Goal: Entertainment & Leisure: Consume media (video, audio)

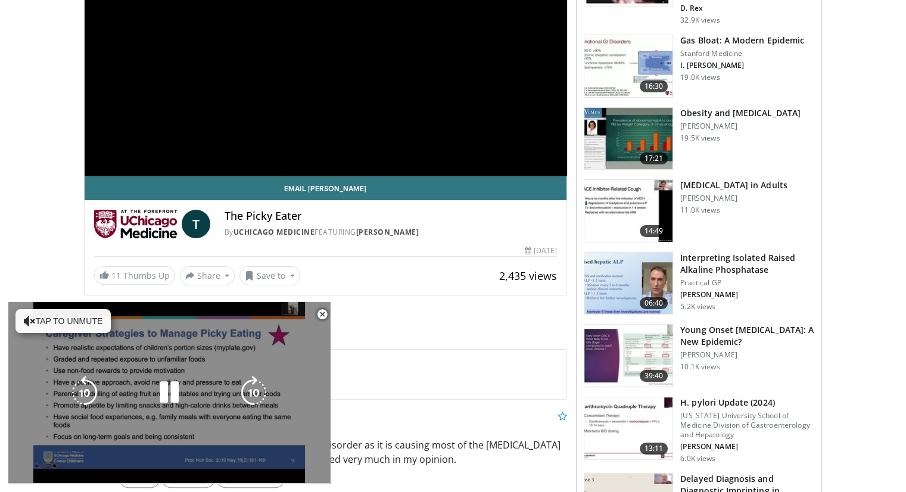
scroll to position [60, 0]
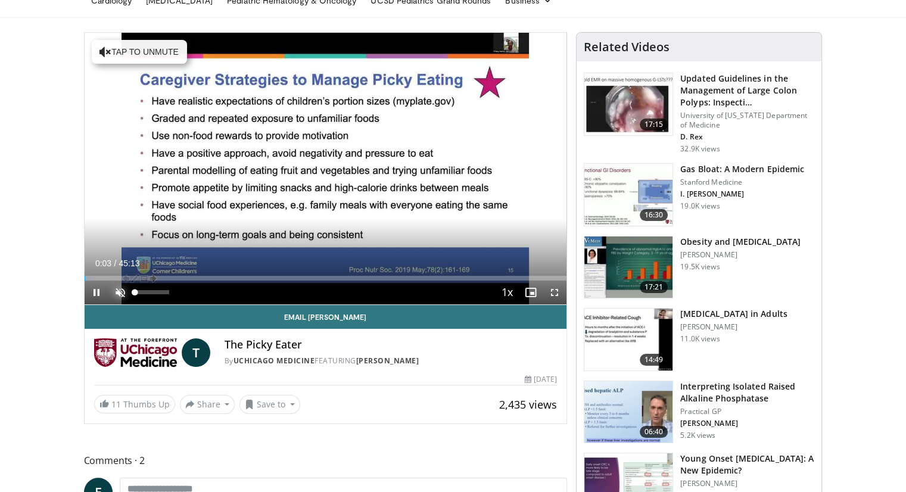
click at [121, 290] on span "Video Player" at bounding box center [120, 293] width 24 height 24
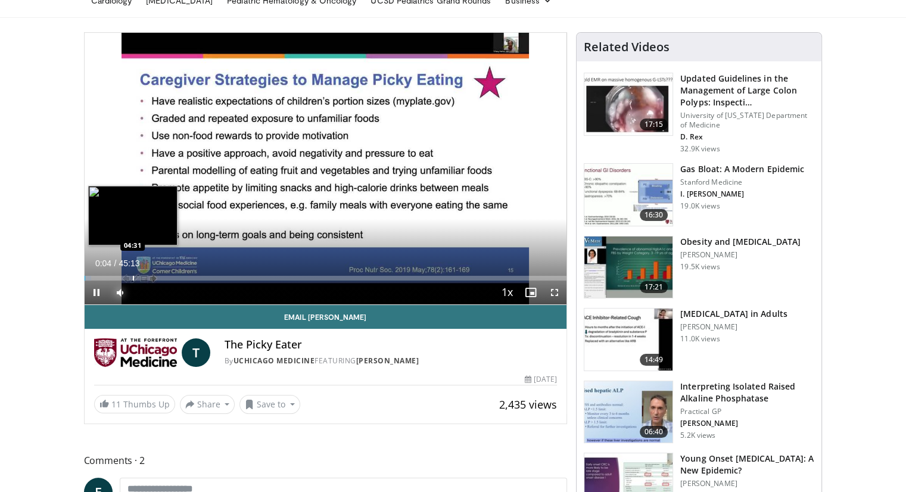
click at [133, 276] on div "Progress Bar" at bounding box center [133, 278] width 1 height 5
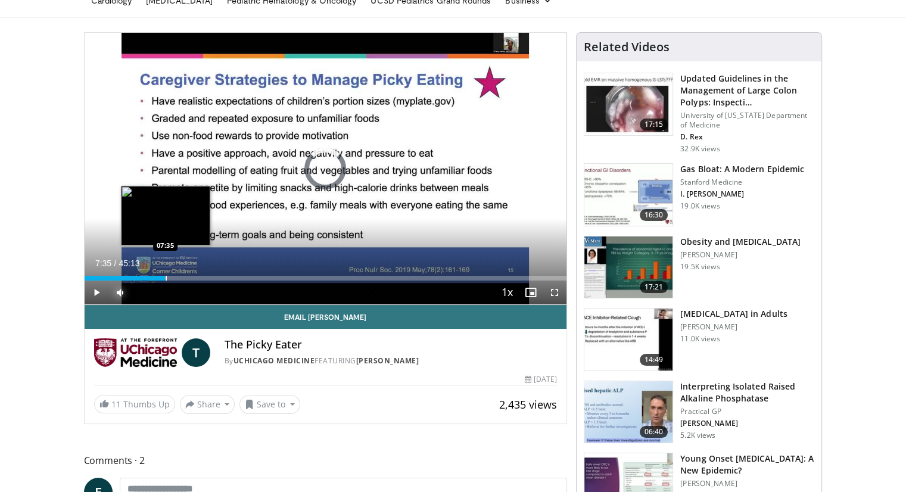
click at [166, 278] on div "Progress Bar" at bounding box center [166, 278] width 1 height 5
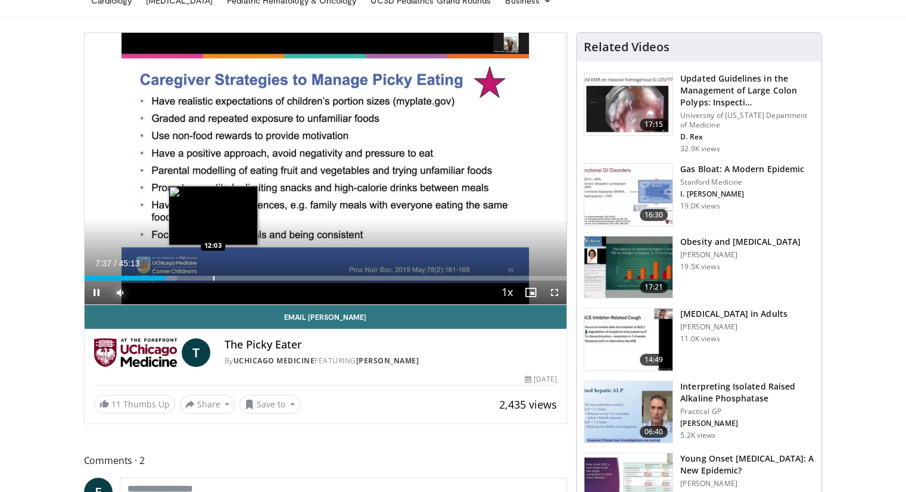
click at [213, 276] on div "Progress Bar" at bounding box center [213, 278] width 1 height 5
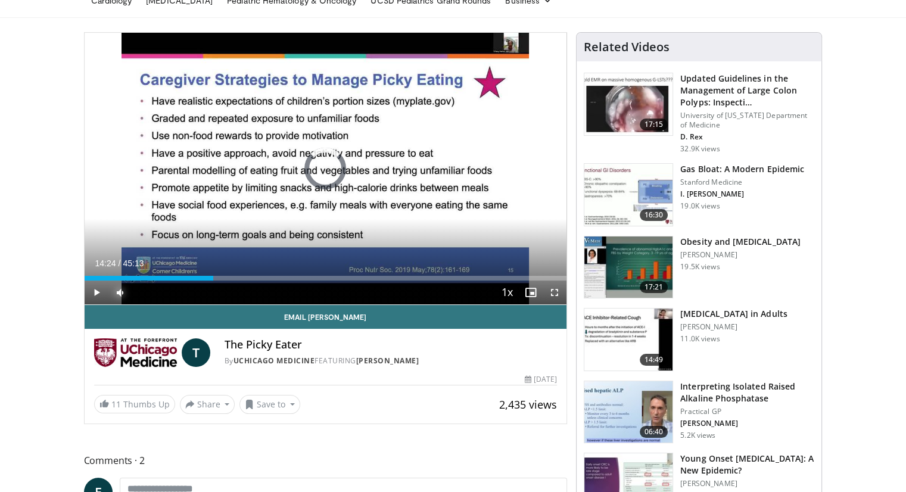
click at [238, 277] on div "Progress Bar" at bounding box center [238, 278] width 1 height 5
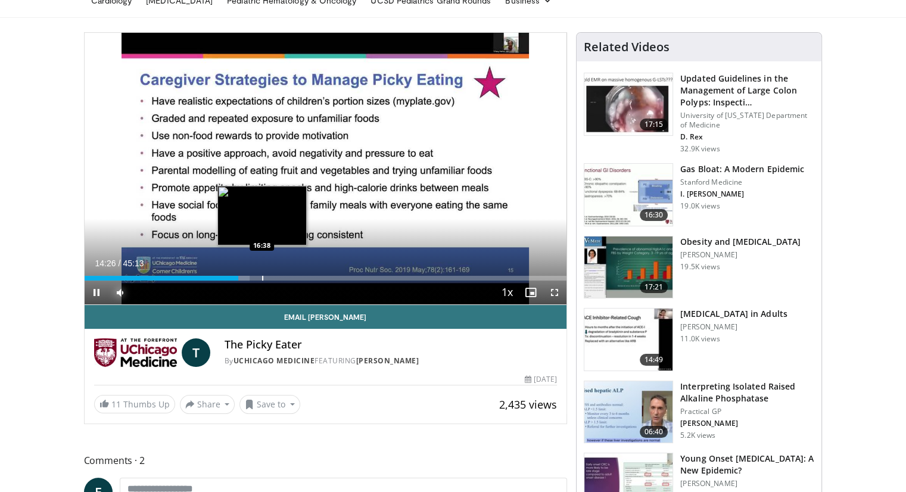
click at [259, 278] on div "Loaded : 34.28% 14:26 16:38" at bounding box center [326, 278] width 483 height 5
click at [274, 279] on div "Loaded : 38.70% 16:22 17:38" at bounding box center [326, 278] width 483 height 5
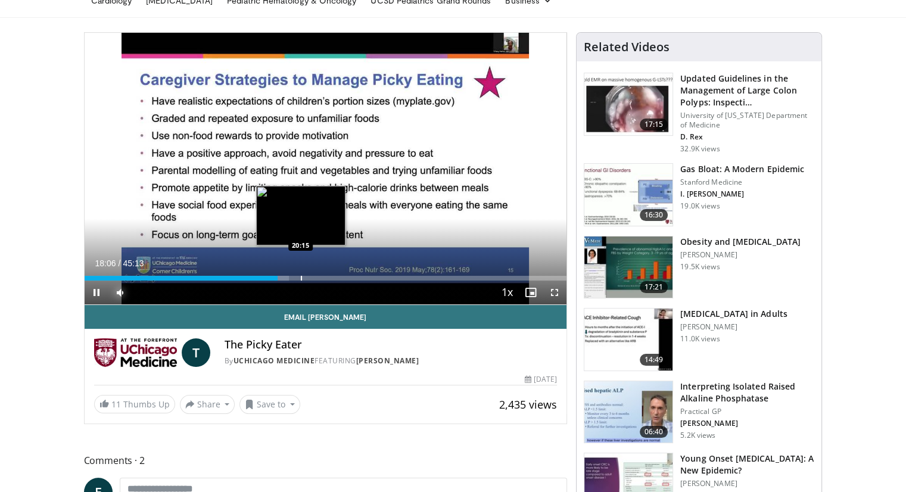
click at [301, 276] on div "Progress Bar" at bounding box center [301, 278] width 1 height 5
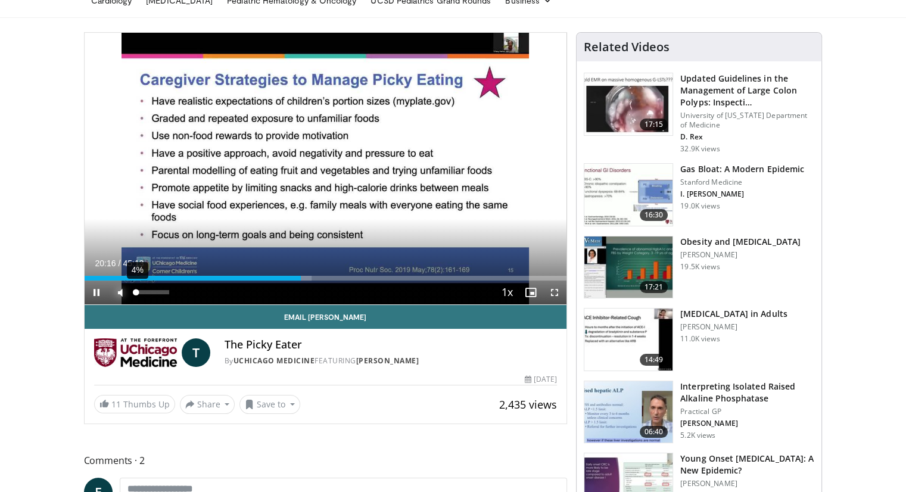
click at [136, 291] on div "4%" at bounding box center [152, 292] width 34 height 4
click at [143, 293] on div "23%" at bounding box center [152, 292] width 34 height 4
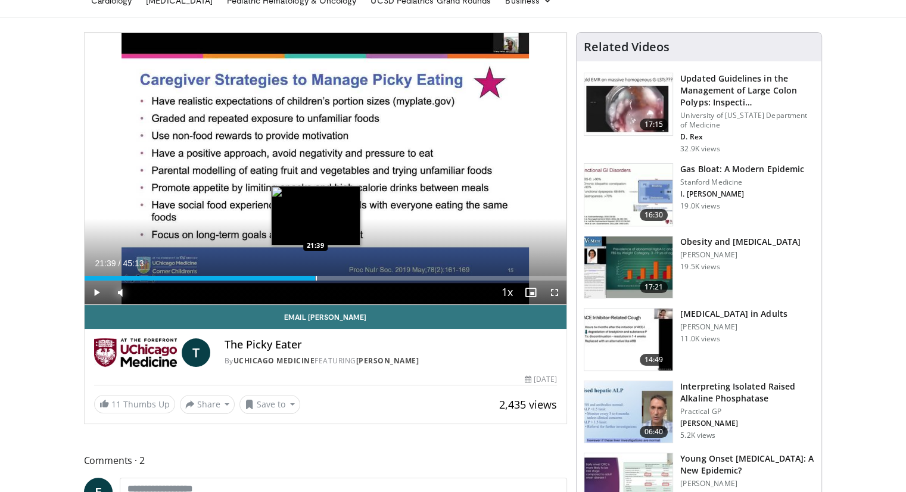
click at [316, 279] on div "Progress Bar" at bounding box center [316, 278] width 1 height 5
click at [331, 278] on div "Loaded : 50.46% 21:45 23:13" at bounding box center [326, 278] width 483 height 5
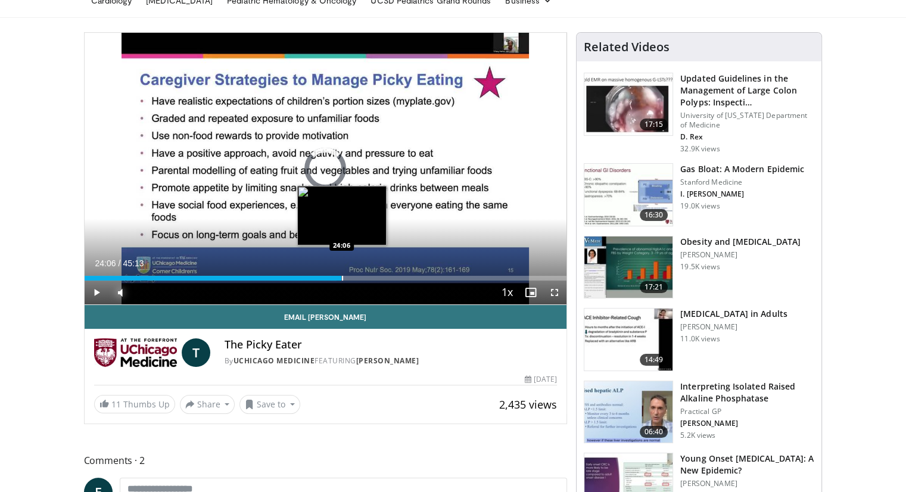
click at [341, 279] on div "Loaded : 52.34% 23:10 24:06" at bounding box center [326, 278] width 483 height 5
click at [352, 279] on div "Progress Bar" at bounding box center [352, 278] width 1 height 5
click at [363, 278] on div "Progress Bar" at bounding box center [363, 278] width 1 height 5
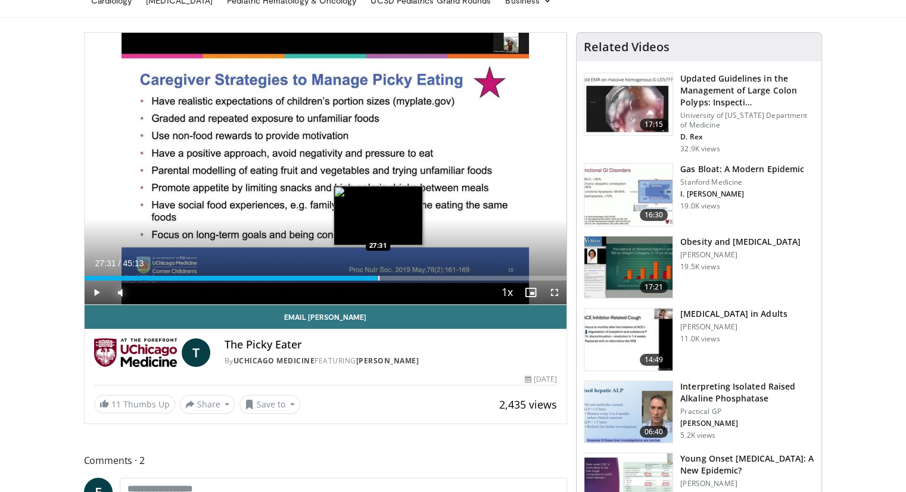
click at [378, 279] on div "Progress Bar" at bounding box center [378, 278] width 1 height 5
click at [390, 276] on div "Progress Bar" at bounding box center [390, 278] width 1 height 5
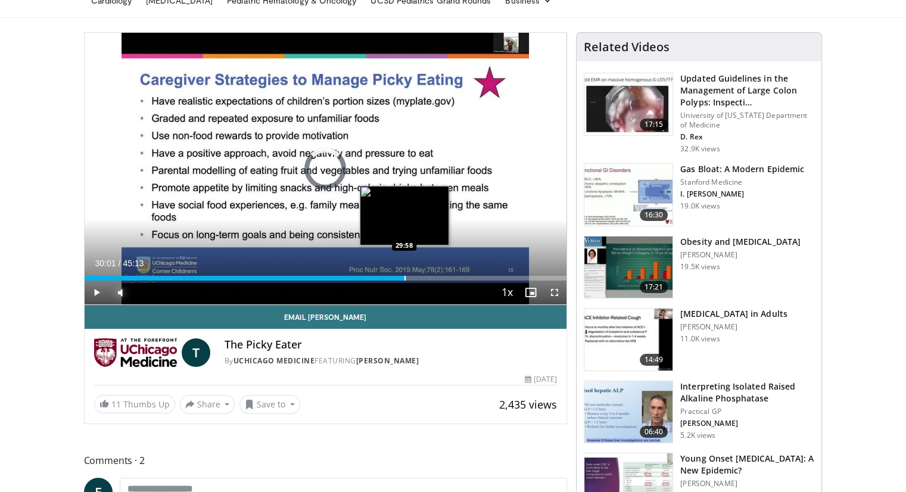
click at [405, 279] on div "Progress Bar" at bounding box center [405, 278] width 1 height 5
click at [423, 278] on div "Progress Bar" at bounding box center [423, 278] width 1 height 5
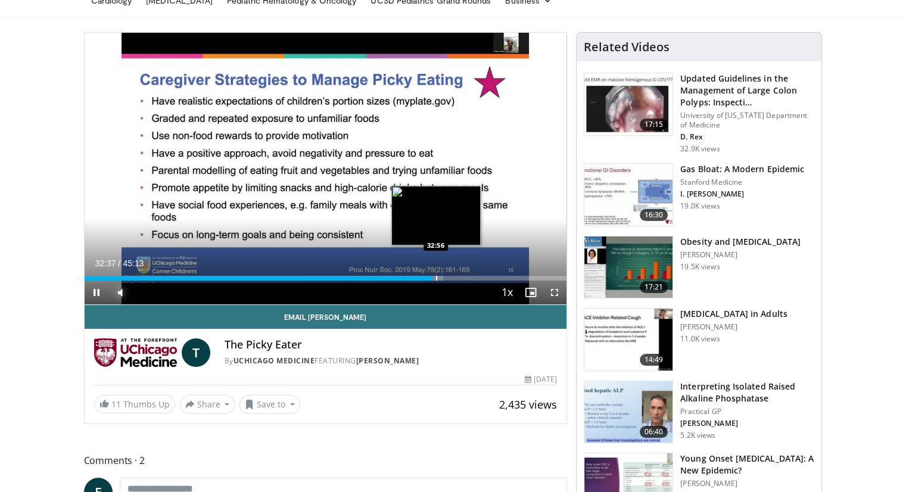
click at [435, 276] on div "Loaded : 74.46% 32:37 32:56" at bounding box center [326, 278] width 483 height 5
click at [442, 277] on div "Progress Bar" at bounding box center [442, 278] width 1 height 5
click at [450, 279] on div "Progress Bar" at bounding box center [450, 278] width 1 height 5
click at [456, 279] on div "Progress Bar" at bounding box center [456, 278] width 1 height 5
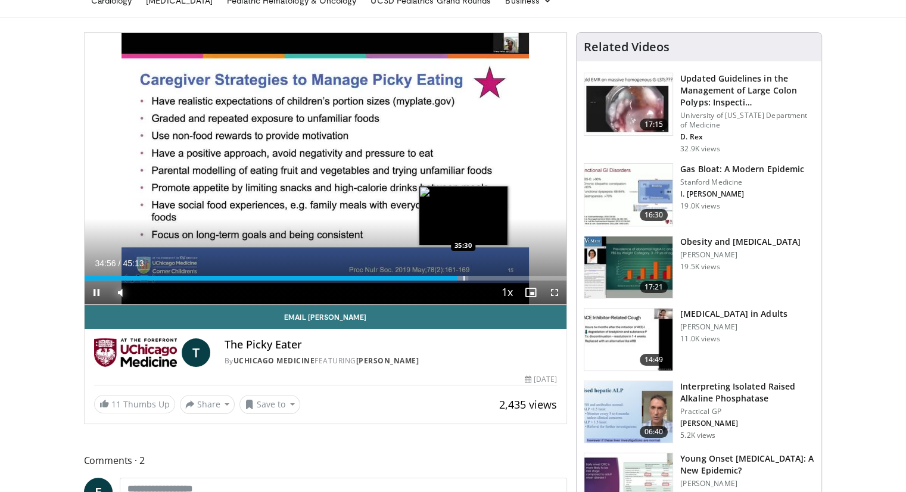
click at [464, 276] on div "Progress Bar" at bounding box center [464, 278] width 1 height 5
click at [472, 279] on div "Progress Bar" at bounding box center [472, 278] width 1 height 5
click at [480, 279] on div "Progress Bar" at bounding box center [480, 278] width 1 height 5
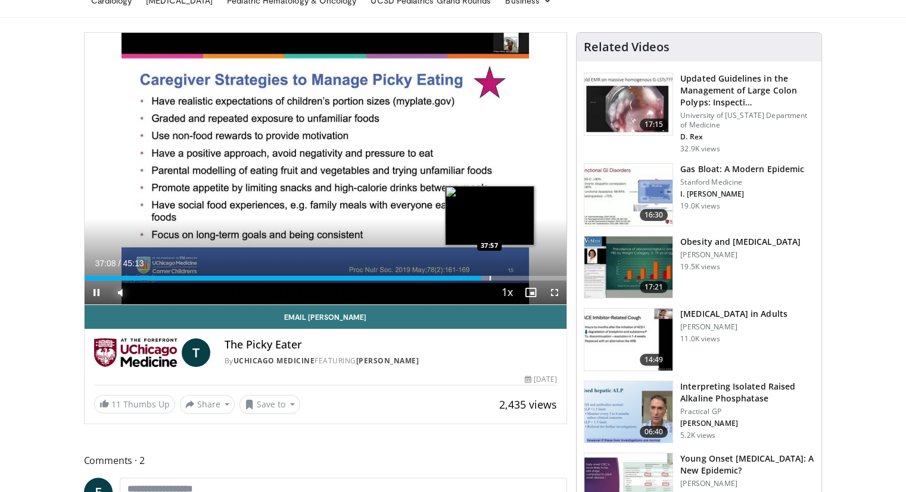
click at [490, 279] on div "Progress Bar" at bounding box center [490, 278] width 1 height 5
click at [496, 279] on div "Progress Bar" at bounding box center [496, 278] width 1 height 5
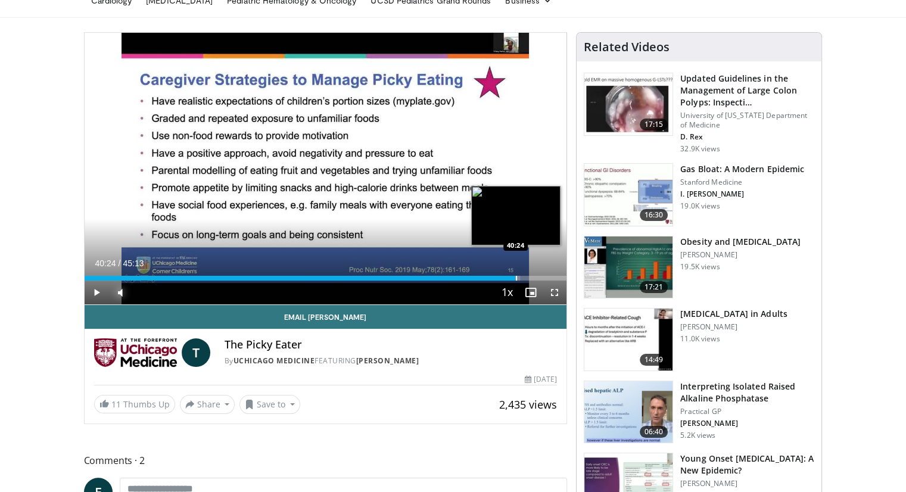
click at [516, 279] on div "Progress Bar" at bounding box center [516, 278] width 1 height 5
click at [514, 279] on div "Progress Bar" at bounding box center [514, 278] width 1 height 5
click at [518, 279] on div "Progress Bar" at bounding box center [518, 278] width 1 height 5
click at [523, 279] on div "Progress Bar" at bounding box center [523, 278] width 1 height 5
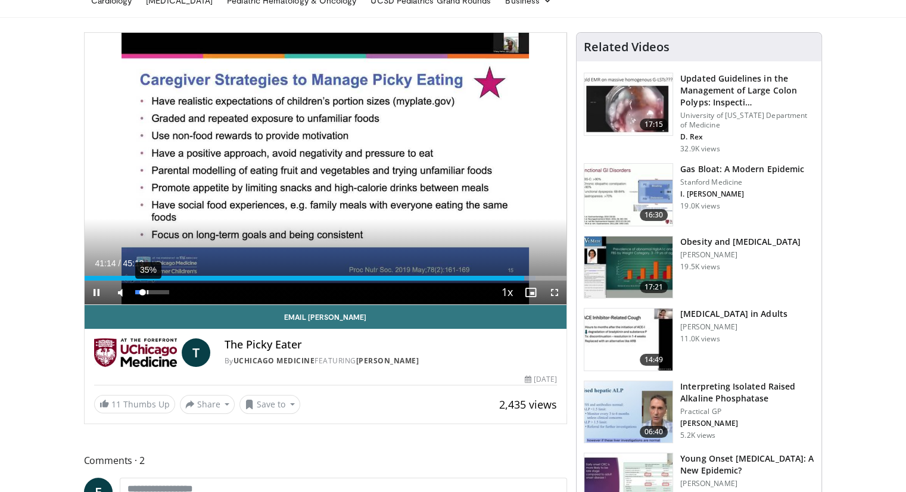
click at [147, 297] on div "35%" at bounding box center [153, 293] width 42 height 24
click at [153, 292] on div "51%" at bounding box center [152, 292] width 34 height 4
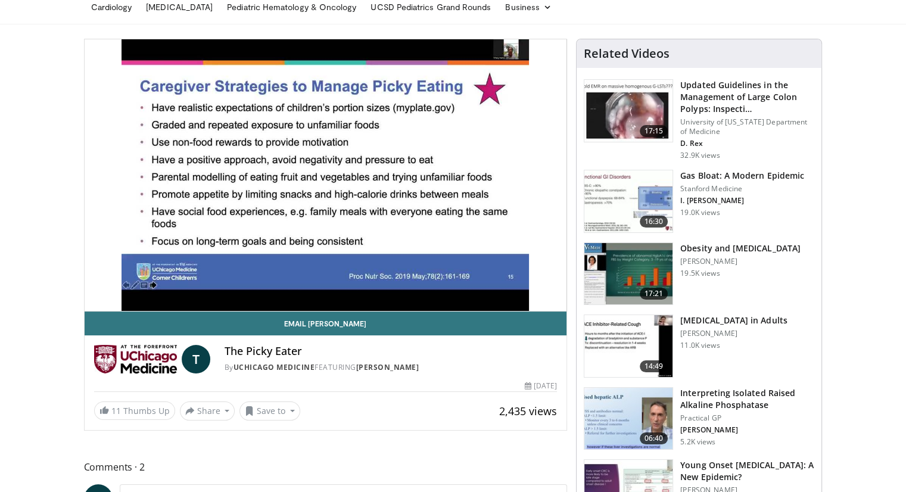
scroll to position [57, 0]
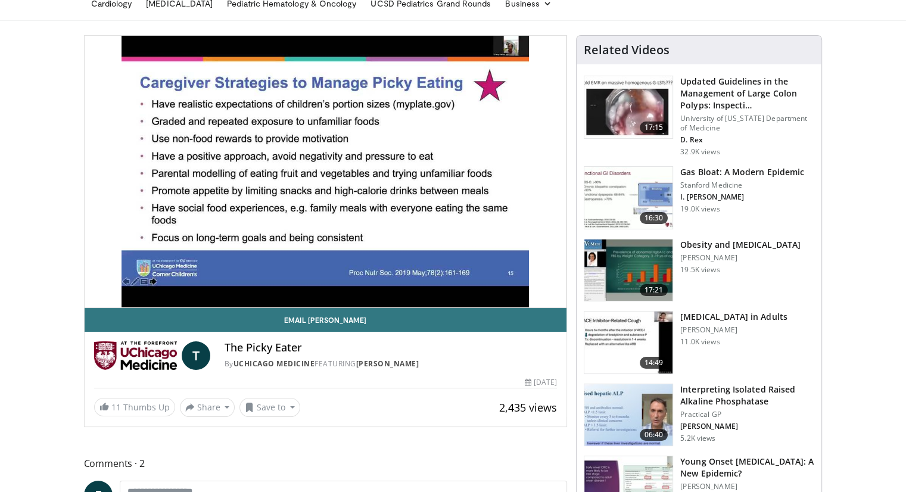
click at [534, 282] on div "10 seconds Tap to unmute" at bounding box center [326, 172] width 483 height 272
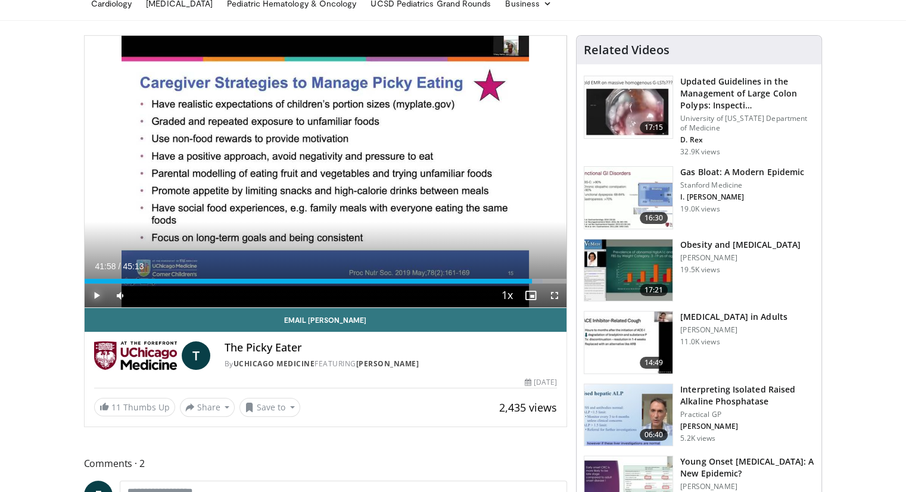
click at [92, 299] on span "Video Player" at bounding box center [97, 296] width 24 height 24
